Goal: Task Accomplishment & Management: Manage account settings

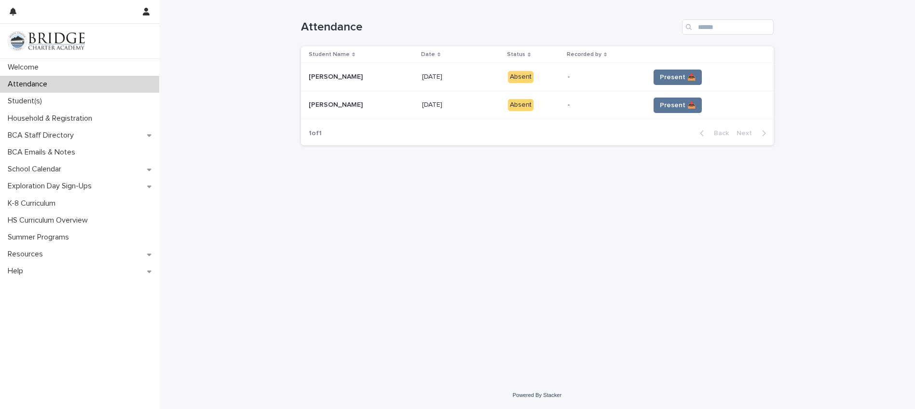
click at [293, 219] on div "Loading... Saving… Loading... Saving… Attendance Student Name Date Status Recor…" at bounding box center [537, 190] width 756 height 381
click at [675, 102] on span "Present 📥" at bounding box center [678, 105] width 36 height 10
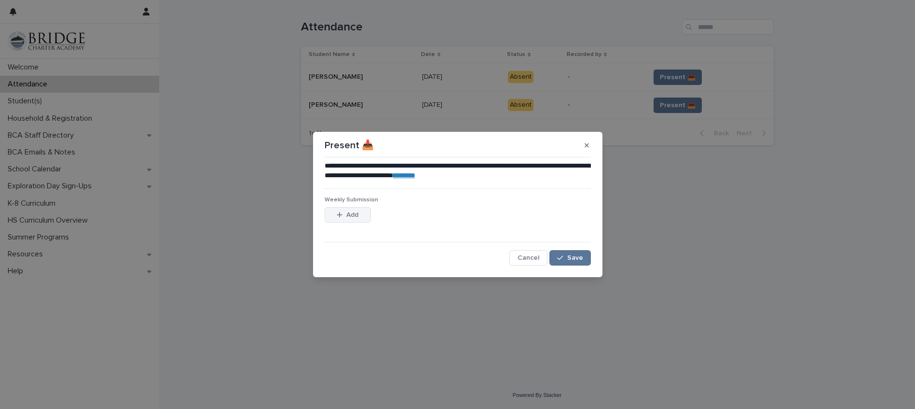
click at [348, 213] on span "Add" at bounding box center [352, 214] width 12 height 7
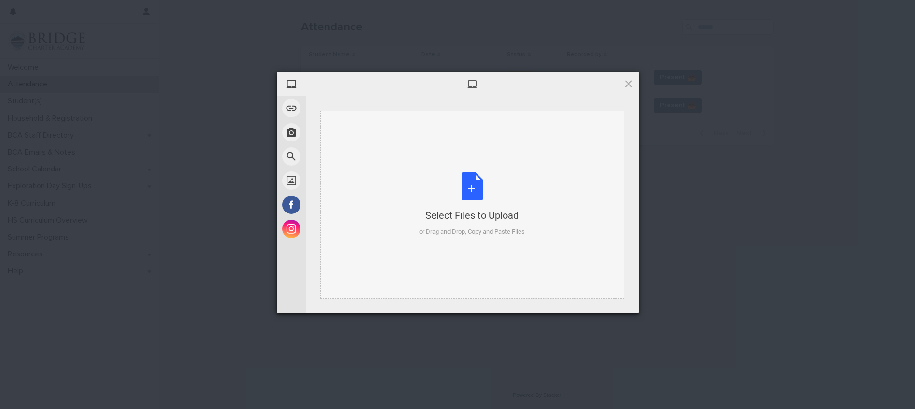
click at [469, 182] on div "Select Files to Upload or Drag and Drop, Copy and Paste Files" at bounding box center [472, 204] width 106 height 64
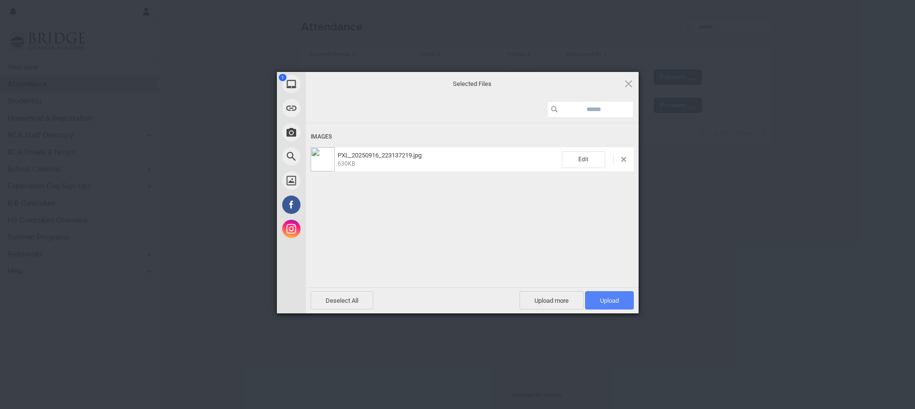
click at [614, 299] on span "Upload 1" at bounding box center [609, 300] width 19 height 7
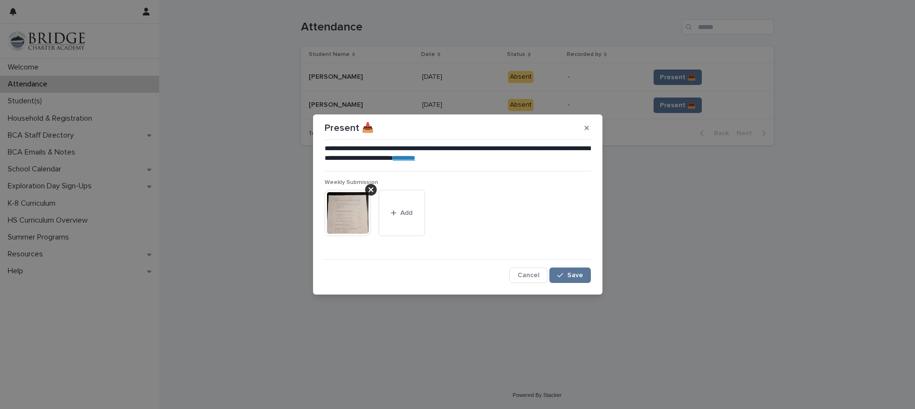
click at [415, 155] on link "********" at bounding box center [404, 157] width 22 height 7
click at [581, 273] on span "Save" at bounding box center [575, 275] width 16 height 7
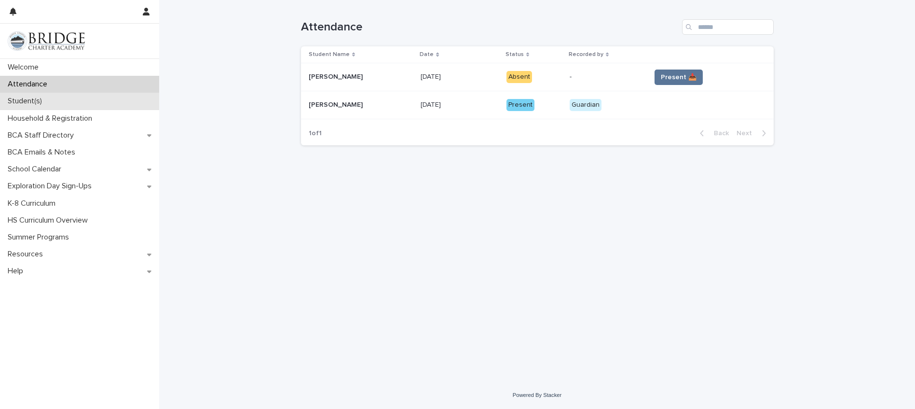
click at [30, 95] on div "Student(s)" at bounding box center [79, 101] width 159 height 17
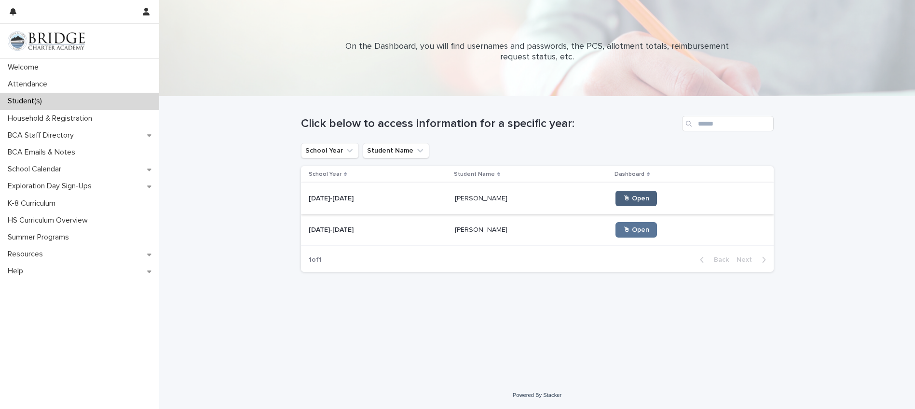
click at [623, 199] on span "🖱 Open" at bounding box center [636, 198] width 26 height 7
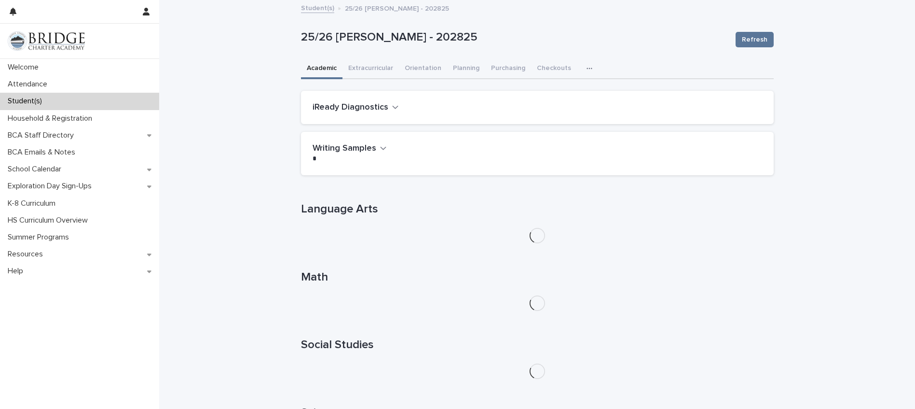
click at [386, 104] on button "iReady Diagnostics" at bounding box center [356, 107] width 86 height 11
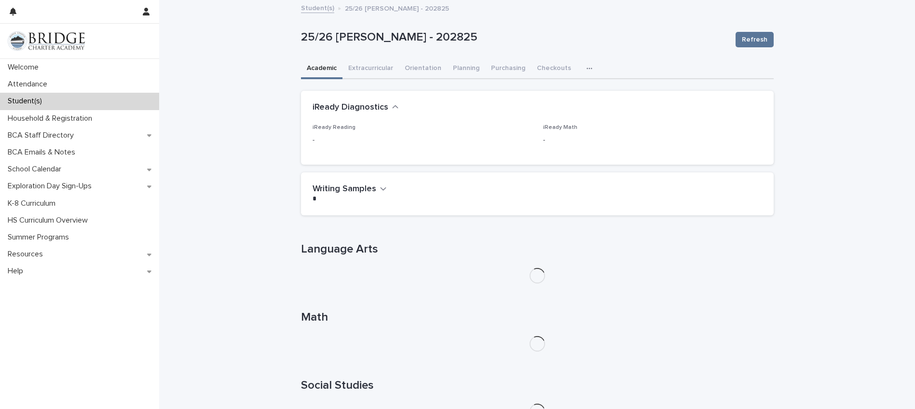
click at [392, 107] on icon "button" at bounding box center [395, 107] width 7 height 9
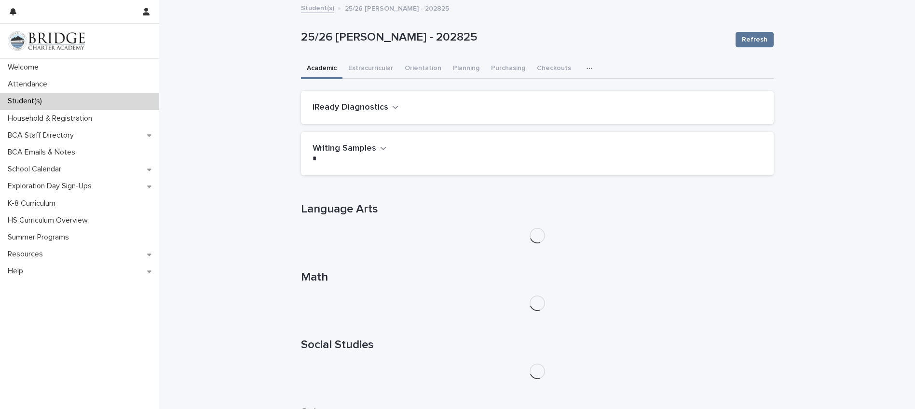
click at [310, 11] on link "Student(s)" at bounding box center [317, 7] width 33 height 11
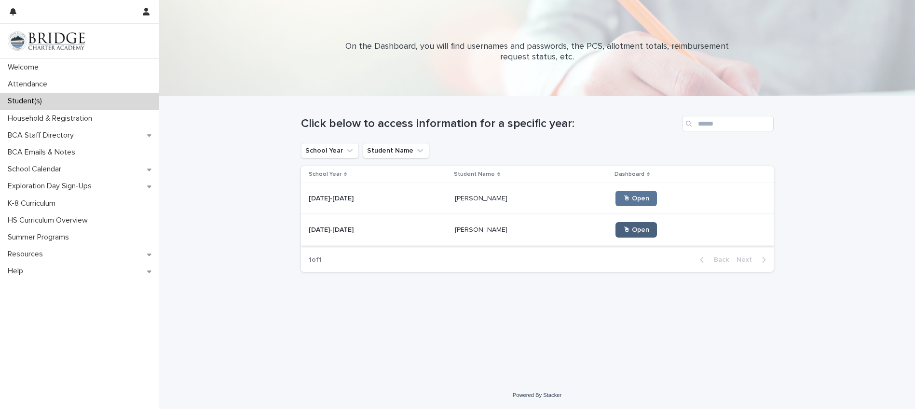
click at [623, 232] on span "🖱 Open" at bounding box center [636, 229] width 26 height 7
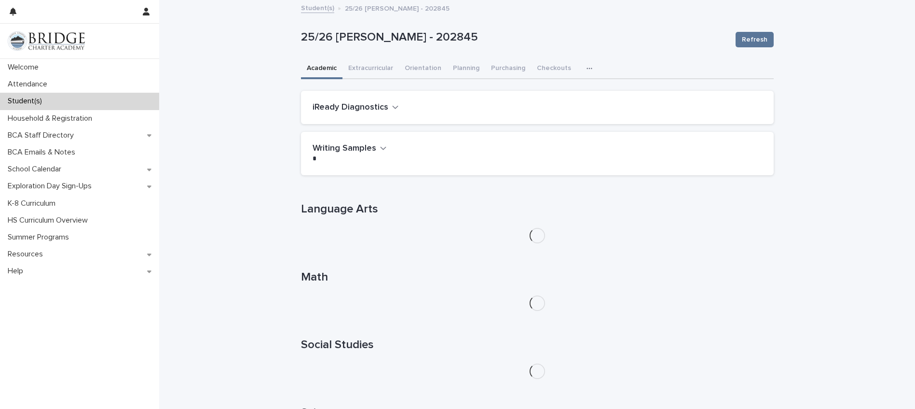
click at [374, 109] on h2 "iReady Diagnostics" at bounding box center [351, 107] width 76 height 11
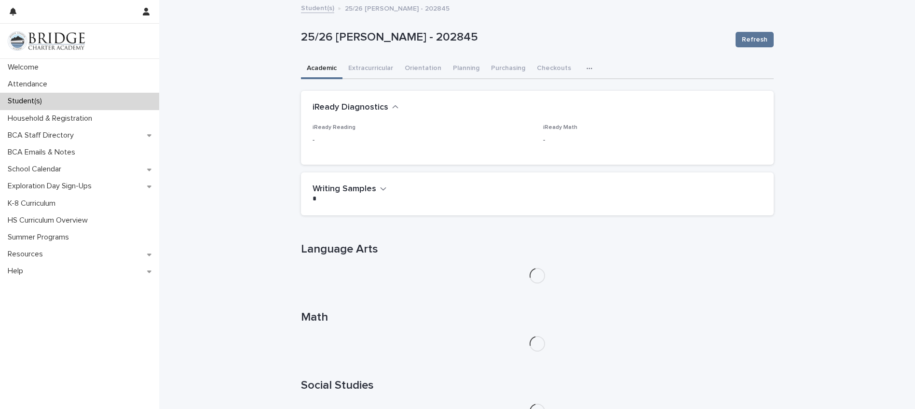
click at [372, 108] on h2 "iReady Diagnostics" at bounding box center [351, 107] width 76 height 11
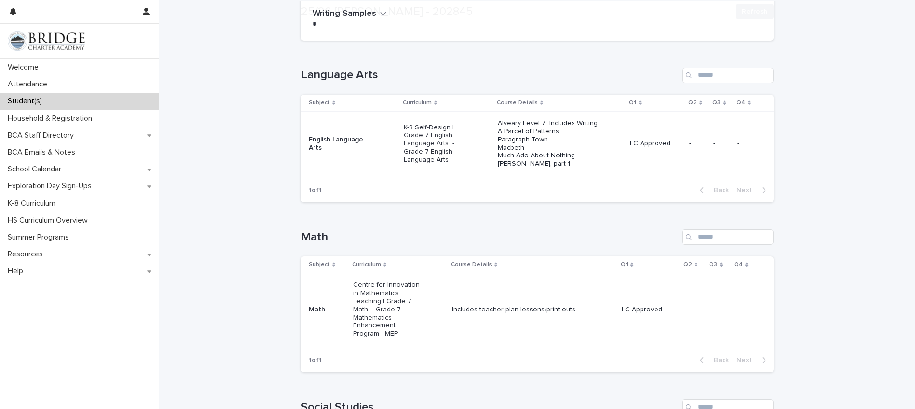
scroll to position [225, 0]
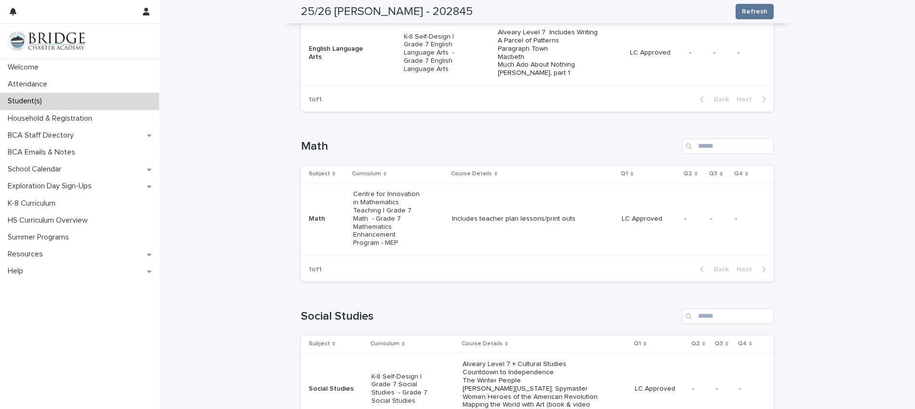
click at [639, 218] on p "LC Approved" at bounding box center [649, 219] width 55 height 8
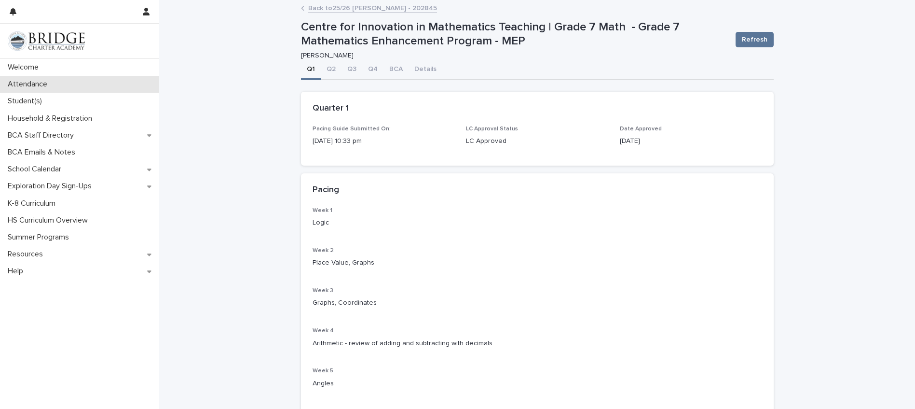
click at [28, 82] on p "Attendance" at bounding box center [29, 84] width 51 height 9
